Goal: Task Accomplishment & Management: Manage account settings

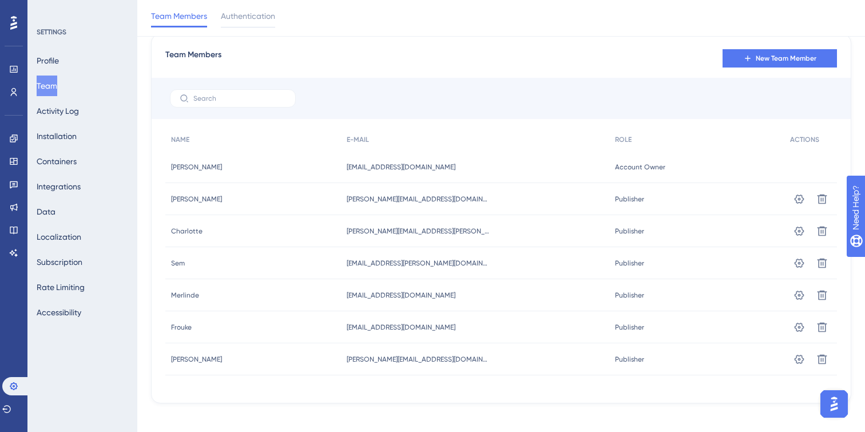
click at [788, 48] on div "New Team Member" at bounding box center [779, 58] width 114 height 21
click at [787, 58] on span "New Team Member" at bounding box center [786, 58] width 61 height 9
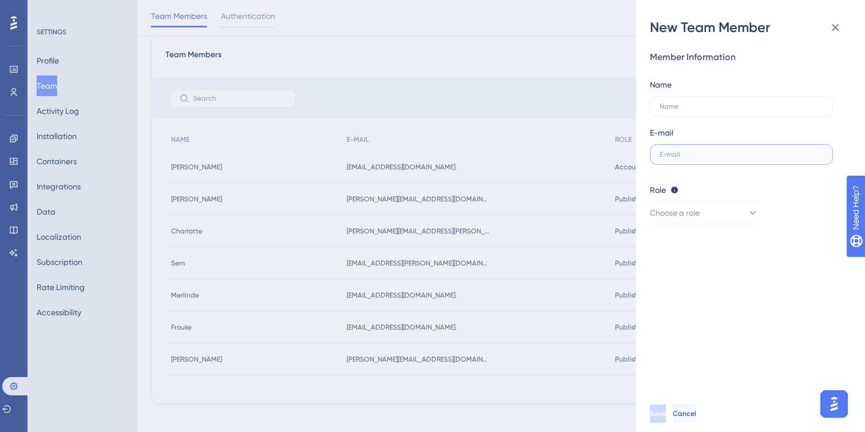
click at [736, 156] on input "text" at bounding box center [742, 154] width 164 height 8
click at [712, 155] on input "text" at bounding box center [742, 154] width 164 height 8
paste input "[EMAIL_ADDRESS][PERSON_NAME][DOMAIN_NAME]"
type input "[EMAIL_ADDRESS][PERSON_NAME][DOMAIN_NAME]"
click at [681, 105] on input "text" at bounding box center [742, 106] width 164 height 8
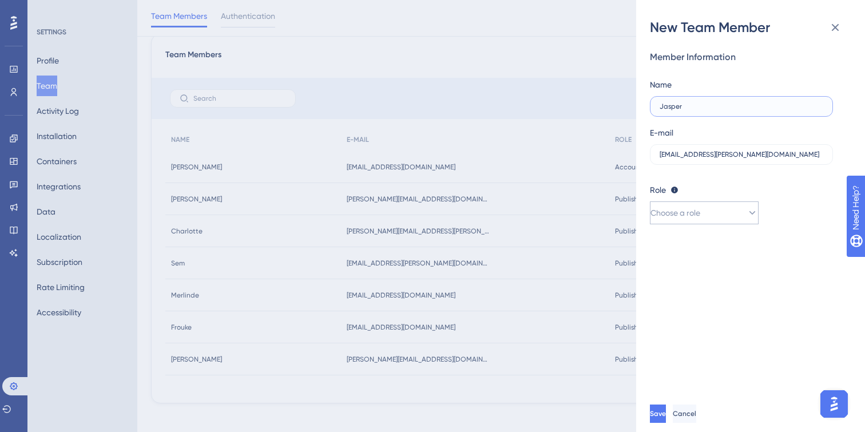
type input "Jasper"
click at [684, 206] on span "Choose a role" at bounding box center [675, 213] width 50 height 14
click at [682, 268] on span "Publisher" at bounding box center [673, 271] width 33 height 14
click at [667, 411] on span "Save" at bounding box center [659, 413] width 16 height 9
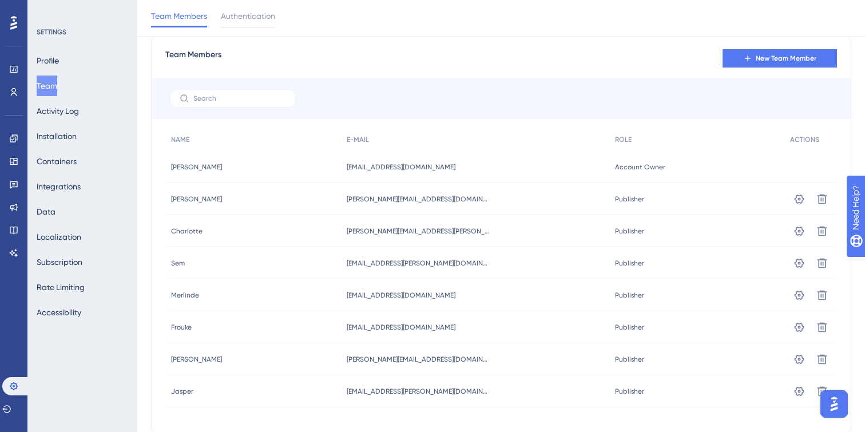
click at [531, 62] on div "Team Members New Team Member" at bounding box center [501, 58] width 672 height 21
